Goal: Find specific page/section: Find specific page/section

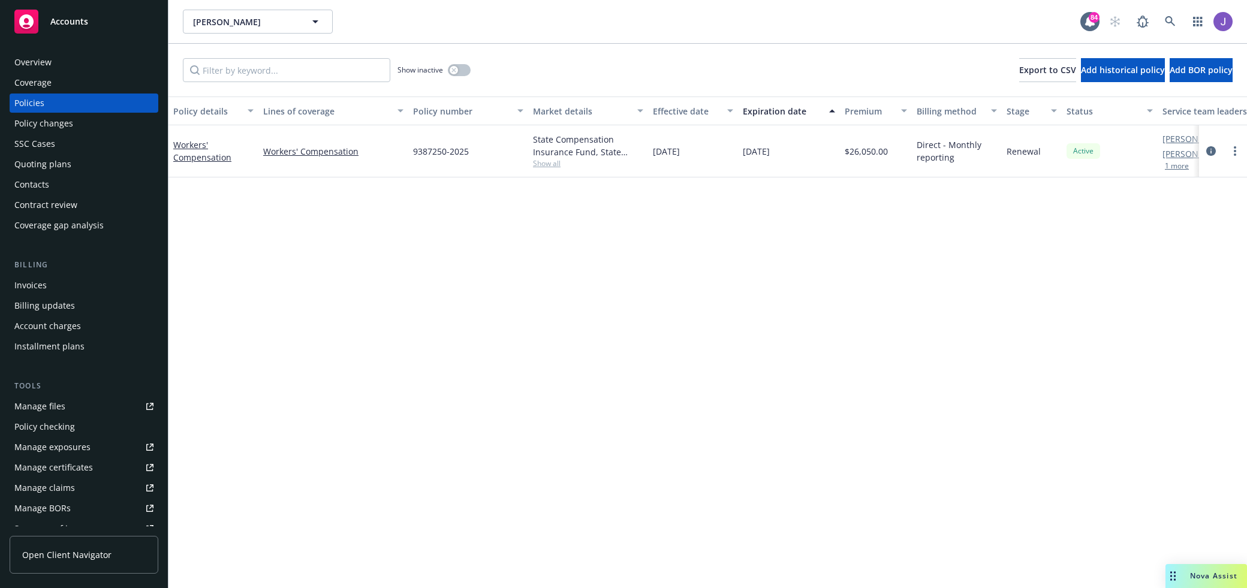
click at [1201, 261] on div "Policy details Lines of coverage Policy number Market details Effective date Ex…" at bounding box center [707, 343] width 1078 height 492
click at [1180, 164] on button "1 more" at bounding box center [1177, 165] width 24 height 7
click at [86, 58] on div "Overview" at bounding box center [83, 62] width 139 height 19
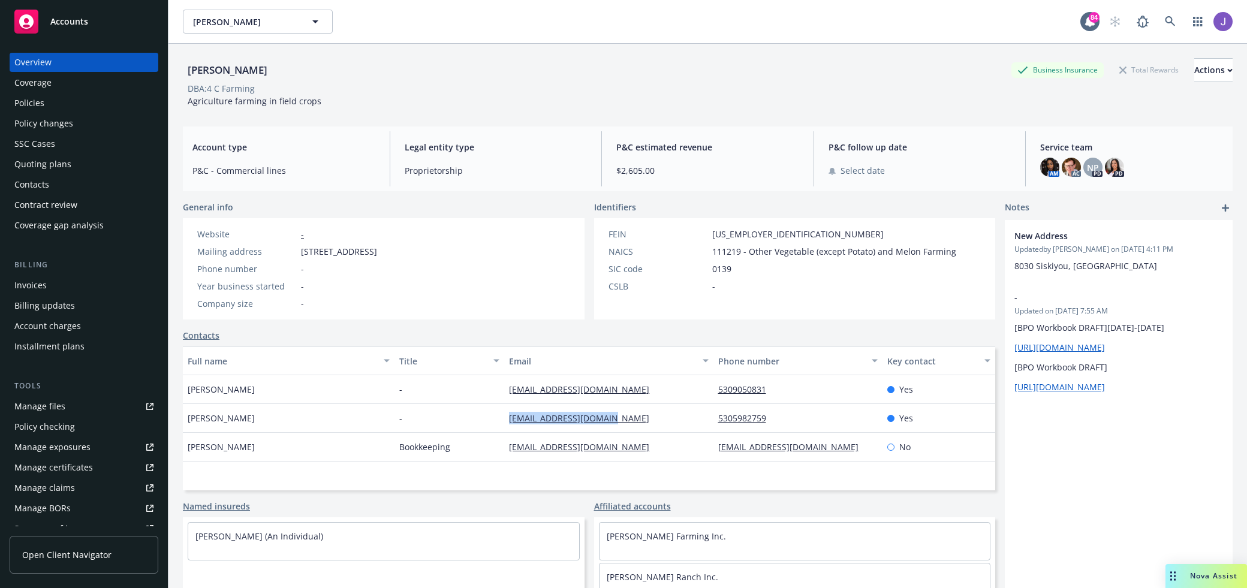
drag, startPoint x: 635, startPoint y: 416, endPoint x: 502, endPoint y: 422, distance: 133.8
click at [502, 422] on div "[PERSON_NAME] - [EMAIL_ADDRESS][DOMAIN_NAME] 5305982759 Yes" at bounding box center [589, 418] width 812 height 29
copy div "[EMAIL_ADDRESS][DOMAIN_NAME]"
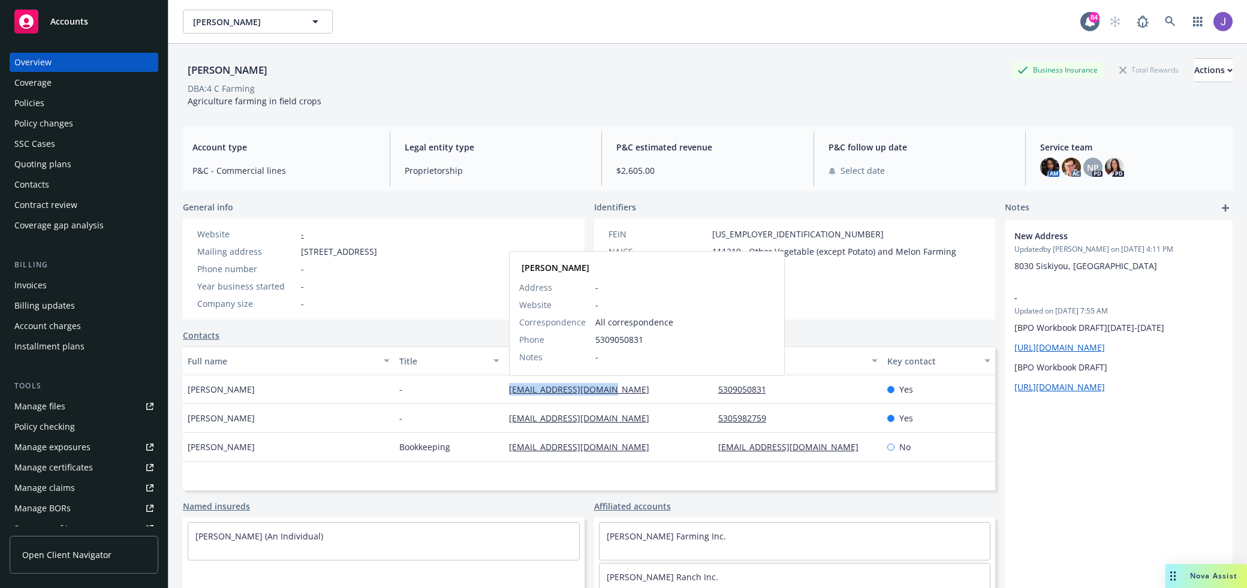
drag, startPoint x: 619, startPoint y: 388, endPoint x: 509, endPoint y: 394, distance: 109.9
click at [509, 394] on div "[EMAIL_ADDRESS][DOMAIN_NAME] [PERSON_NAME] Address - Website - Correspondence A…" at bounding box center [608, 389] width 209 height 29
copy link "[EMAIL_ADDRESS][DOMAIN_NAME]"
click at [107, 98] on div "Policies" at bounding box center [83, 103] width 139 height 19
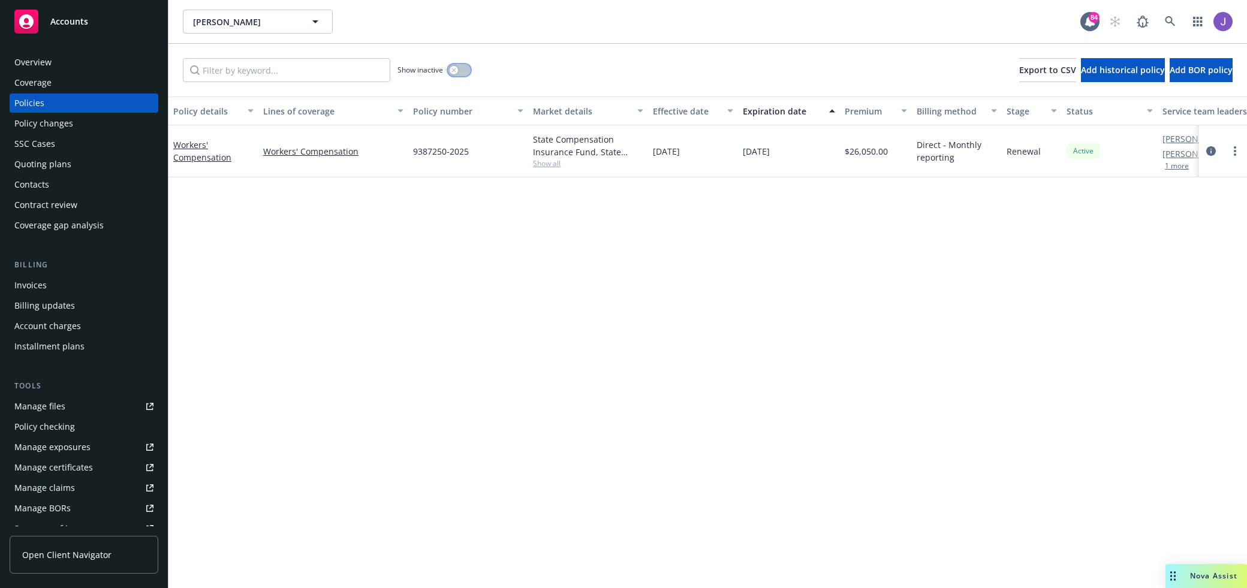
click at [456, 70] on icon "button" at bounding box center [453, 70] width 5 height 5
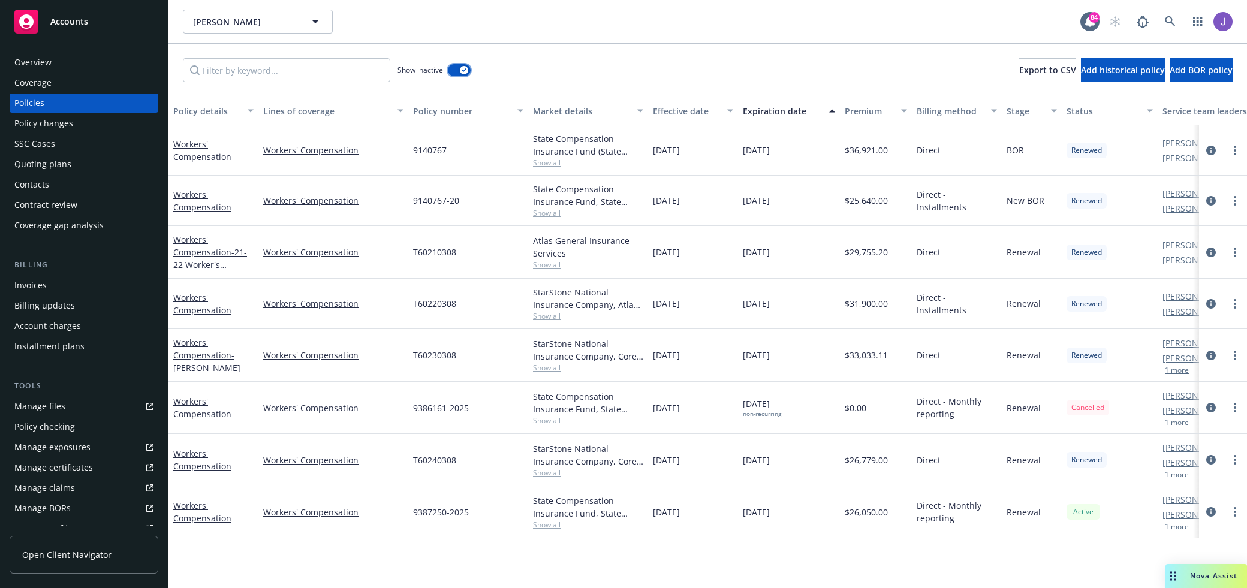
click at [456, 70] on button "button" at bounding box center [459, 70] width 23 height 12
